Goal: Task Accomplishment & Management: Manage account settings

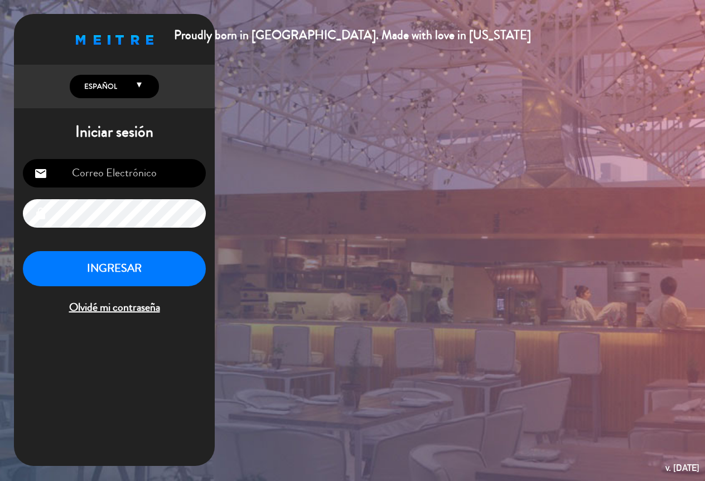
type input "[EMAIL_ADDRESS][DOMAIN_NAME]"
click at [162, 267] on button "INGRESAR" at bounding box center [114, 268] width 183 height 35
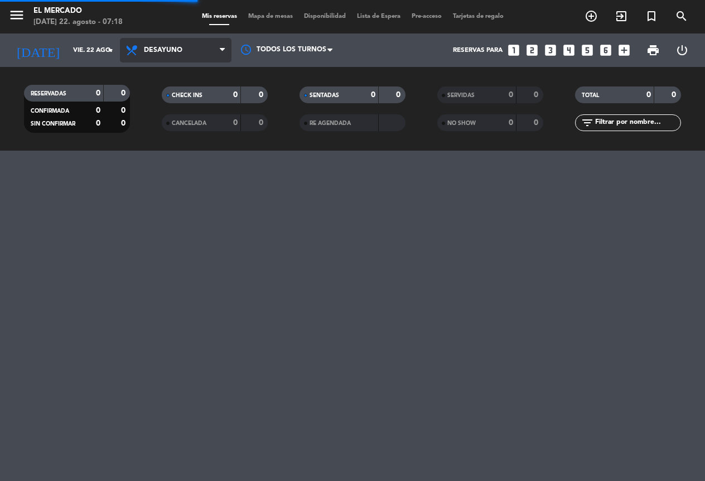
click at [158, 50] on span "Desayuno" at bounding box center [163, 50] width 39 height 8
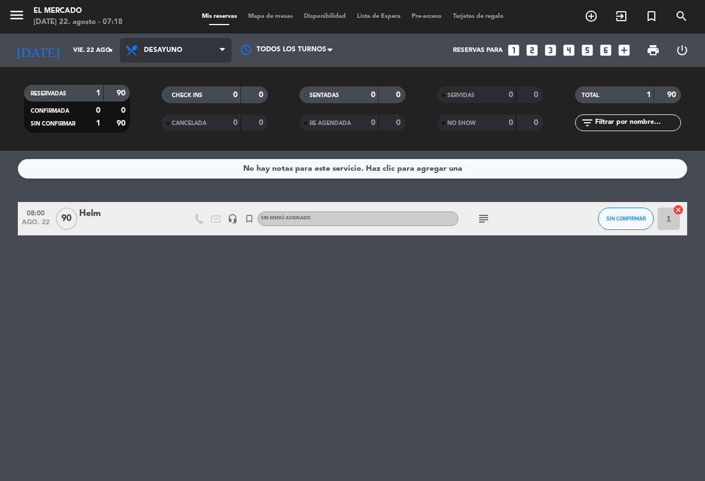
click at [155, 52] on span "Desayuno" at bounding box center [163, 50] width 39 height 8
click at [149, 143] on div "menu El Mercado [DATE] 22. agosto - 07:18 Mis reservas Mapa de mesas Disponibil…" at bounding box center [352, 75] width 705 height 151
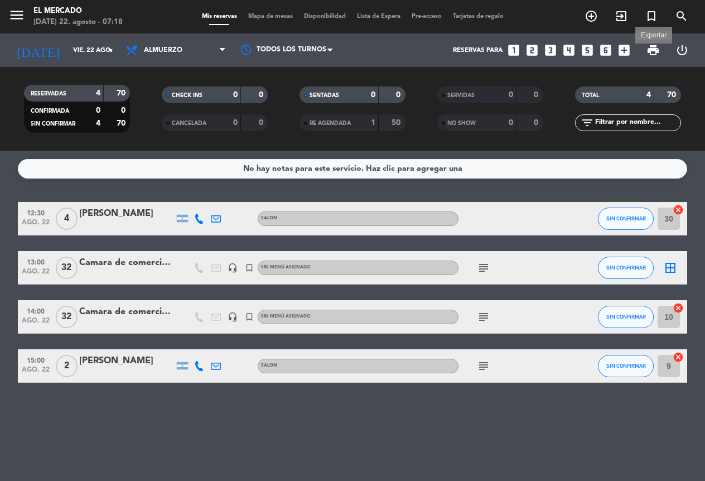
click at [657, 51] on span "print" at bounding box center [653, 50] width 13 height 13
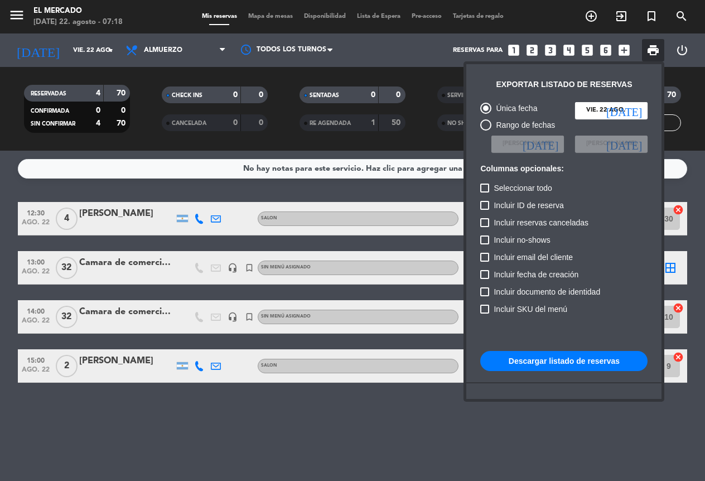
drag, startPoint x: 417, startPoint y: 446, endPoint x: 422, endPoint y: 441, distance: 7.1
click at [417, 446] on div at bounding box center [352, 240] width 705 height 481
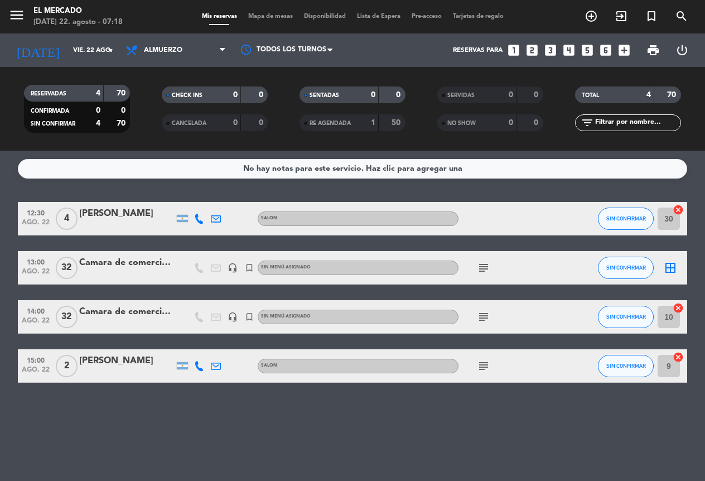
click at [476, 320] on span "subject" at bounding box center [483, 316] width 17 height 13
click at [486, 315] on icon "subject" at bounding box center [483, 316] width 13 height 13
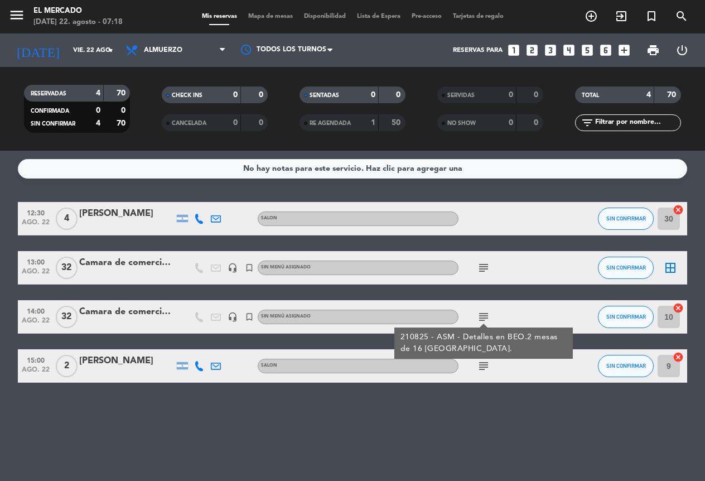
click at [475, 259] on div "subject" at bounding box center [509, 267] width 100 height 33
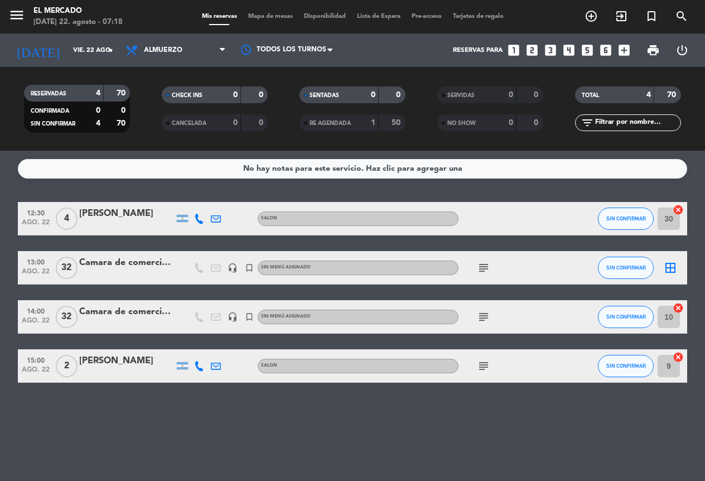
click at [485, 266] on icon "subject" at bounding box center [483, 267] width 13 height 13
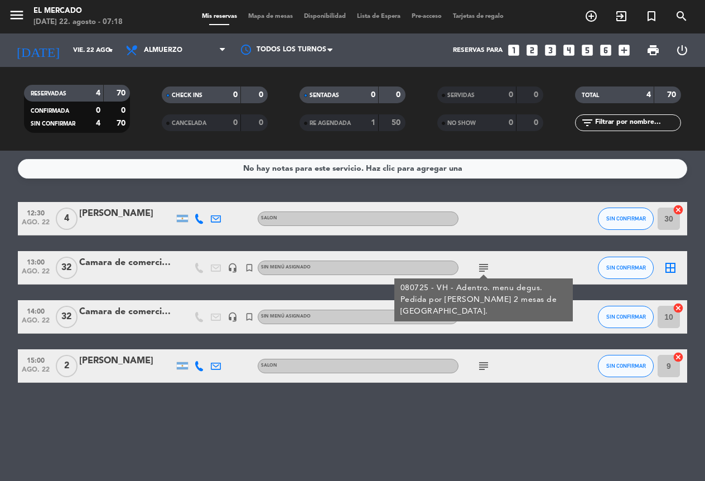
click at [499, 320] on div "080725 - VH - Adentro. menu degus. Pedida por [PERSON_NAME] 2 mesas de [GEOGRAP…" at bounding box center [484, 299] width 179 height 43
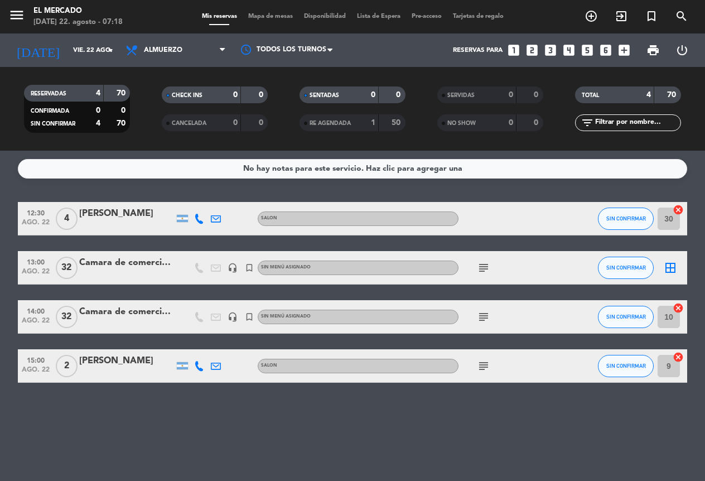
click at [483, 311] on icon "subject" at bounding box center [483, 316] width 13 height 13
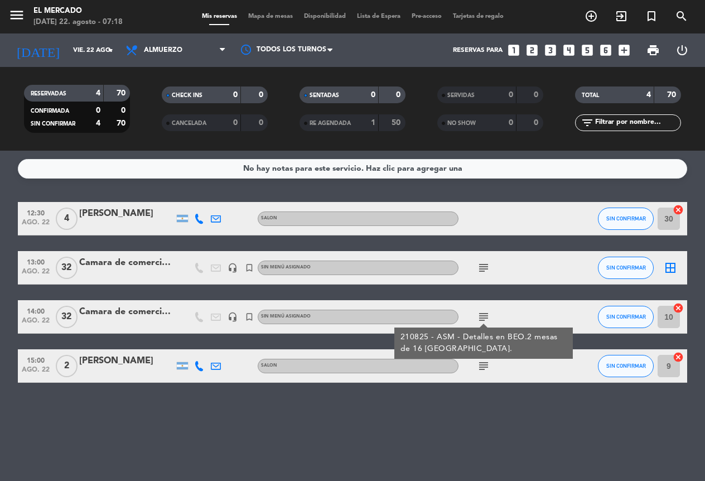
click at [485, 273] on icon "subject" at bounding box center [483, 267] width 13 height 13
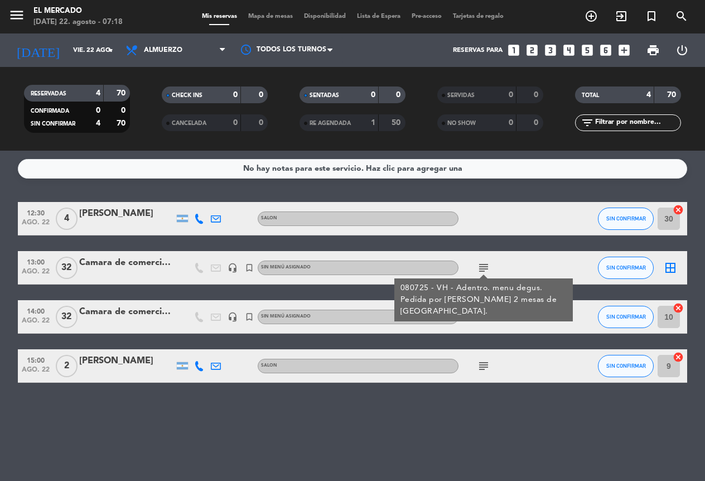
click at [644, 39] on span "print" at bounding box center [653, 50] width 22 height 22
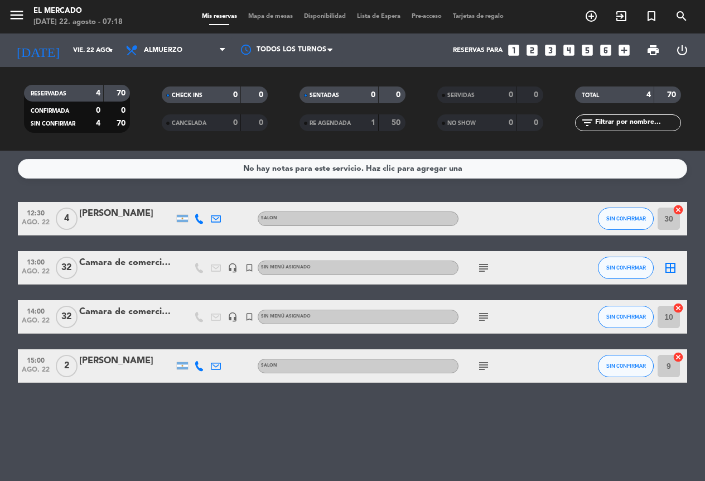
click at [653, 50] on span "print" at bounding box center [653, 50] width 13 height 13
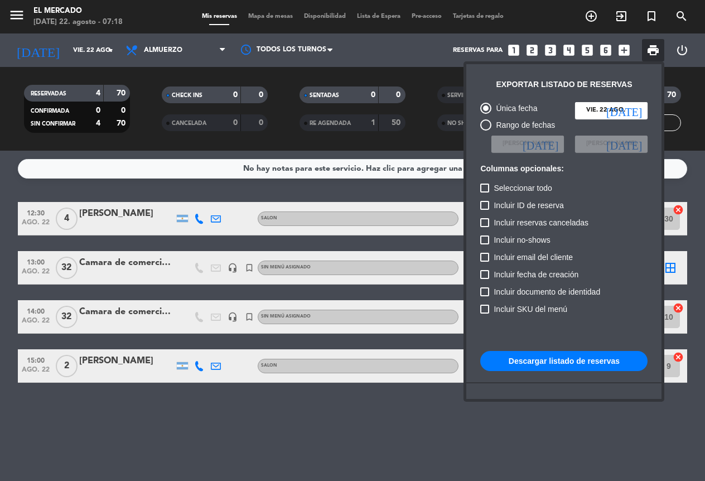
click at [608, 359] on button "Descargar listado de reservas" at bounding box center [563, 361] width 167 height 20
click at [57, 41] on div at bounding box center [352, 240] width 705 height 481
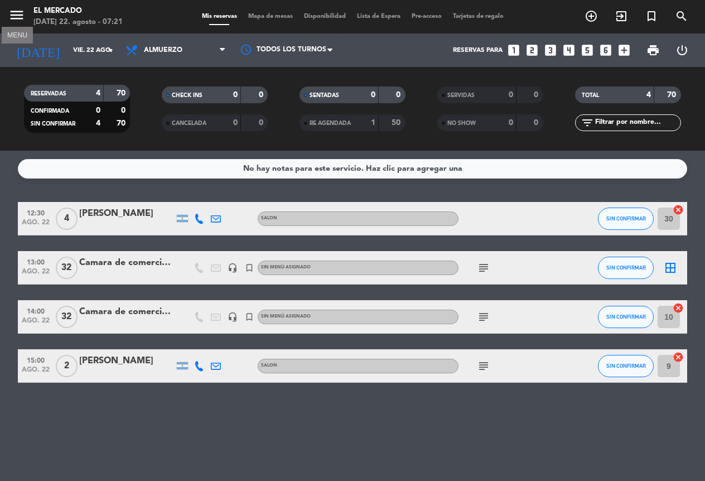
click at [13, 18] on icon "menu" at bounding box center [16, 15] width 17 height 17
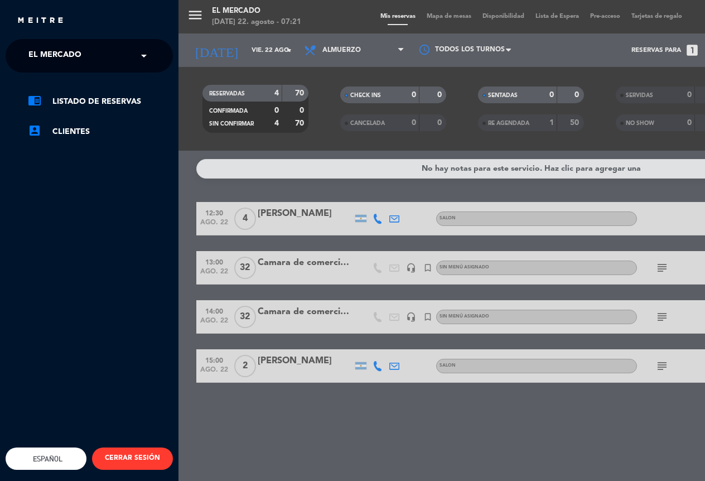
click at [63, 50] on span "El Mercado" at bounding box center [54, 55] width 53 height 23
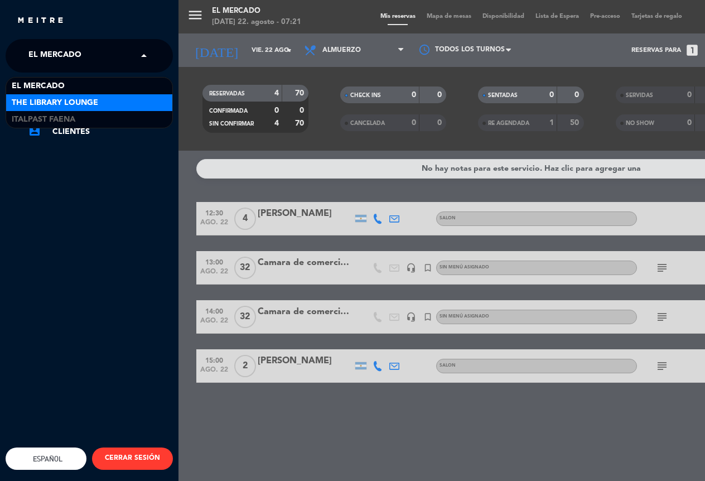
click at [49, 100] on span "The Library Lounge" at bounding box center [55, 103] width 87 height 13
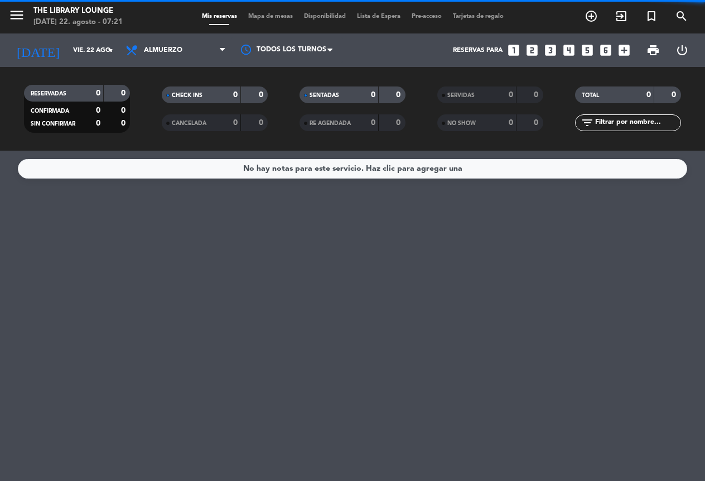
click at [147, 49] on span "Almuerzo" at bounding box center [163, 50] width 39 height 8
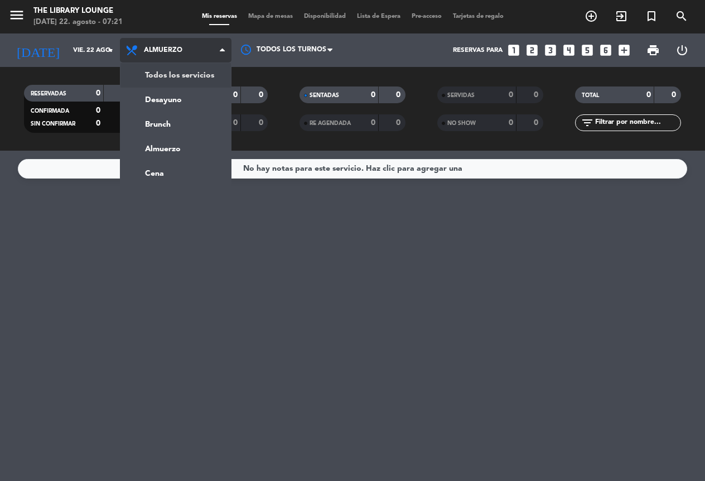
click at [179, 82] on div "menu The Library Lounge [DATE] 22. agosto - 07:21 Mis reservas Mapa de mesas Di…" at bounding box center [352, 75] width 705 height 151
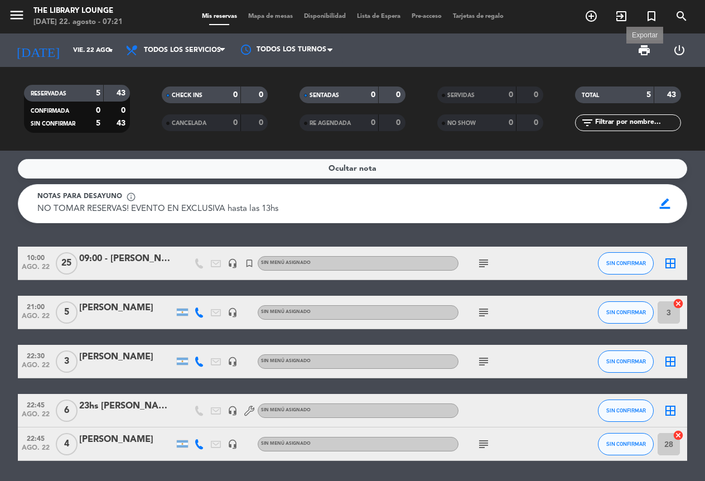
click at [642, 44] on span "print" at bounding box center [644, 50] width 13 height 13
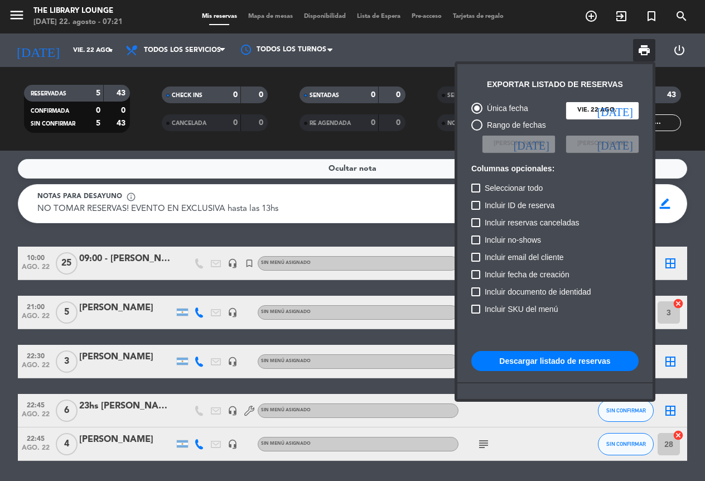
click at [564, 359] on button "Descargar listado de reservas" at bounding box center [555, 361] width 167 height 20
click at [554, 354] on button "Descargar listado de reservas" at bounding box center [555, 361] width 167 height 20
click at [136, 3] on div at bounding box center [352, 240] width 705 height 481
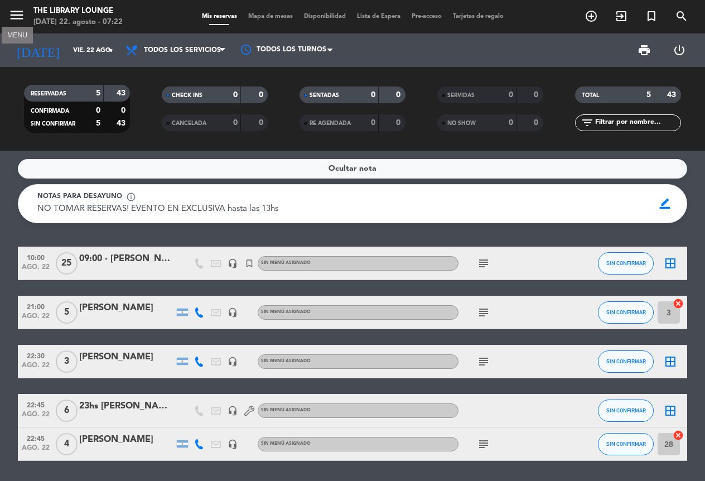
click at [18, 17] on icon "menu" at bounding box center [16, 15] width 17 height 17
